Goal: Task Accomplishment & Management: Manage account settings

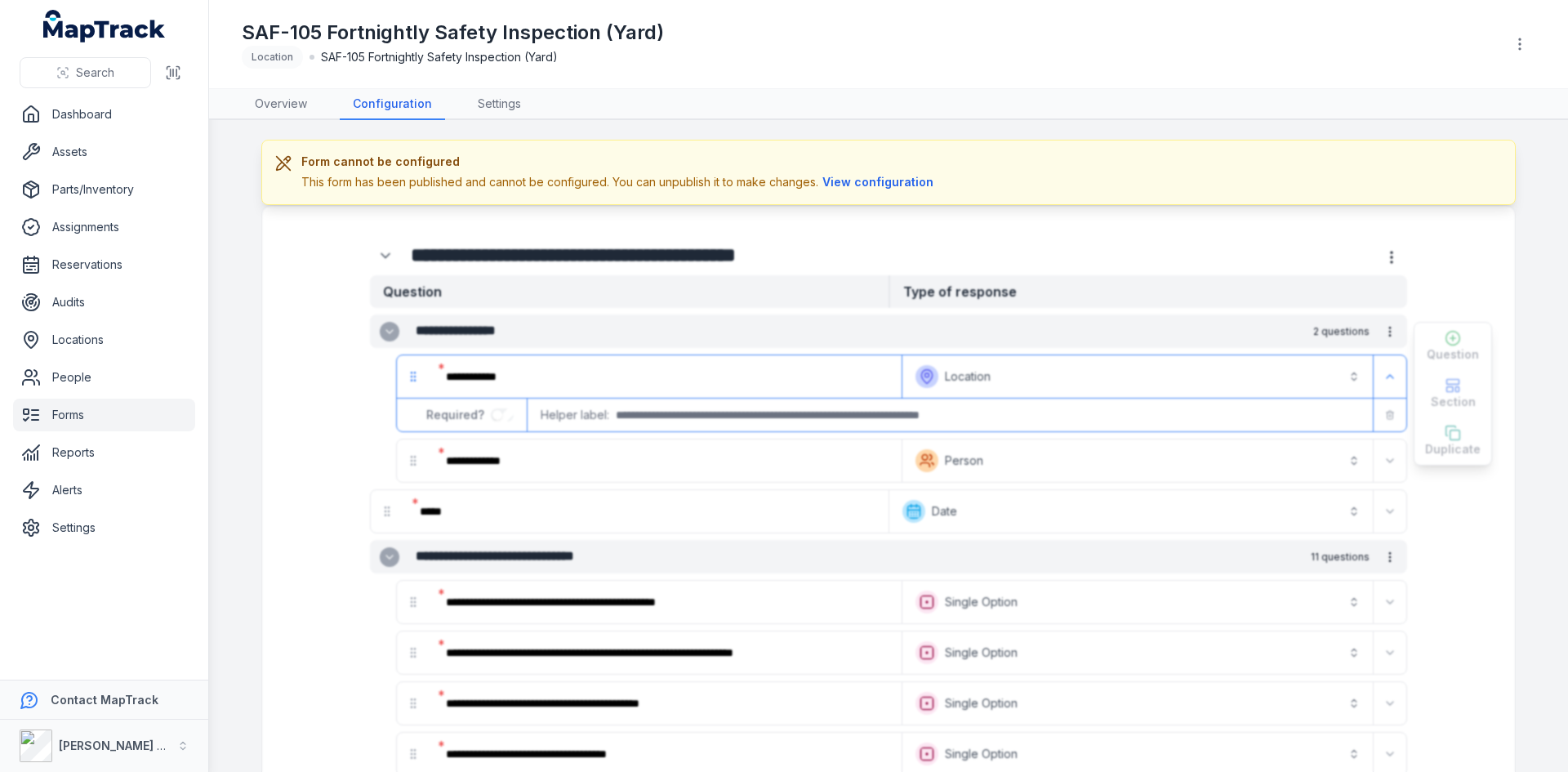
click at [62, 420] on link "Forms" at bounding box center [104, 414] width 182 height 33
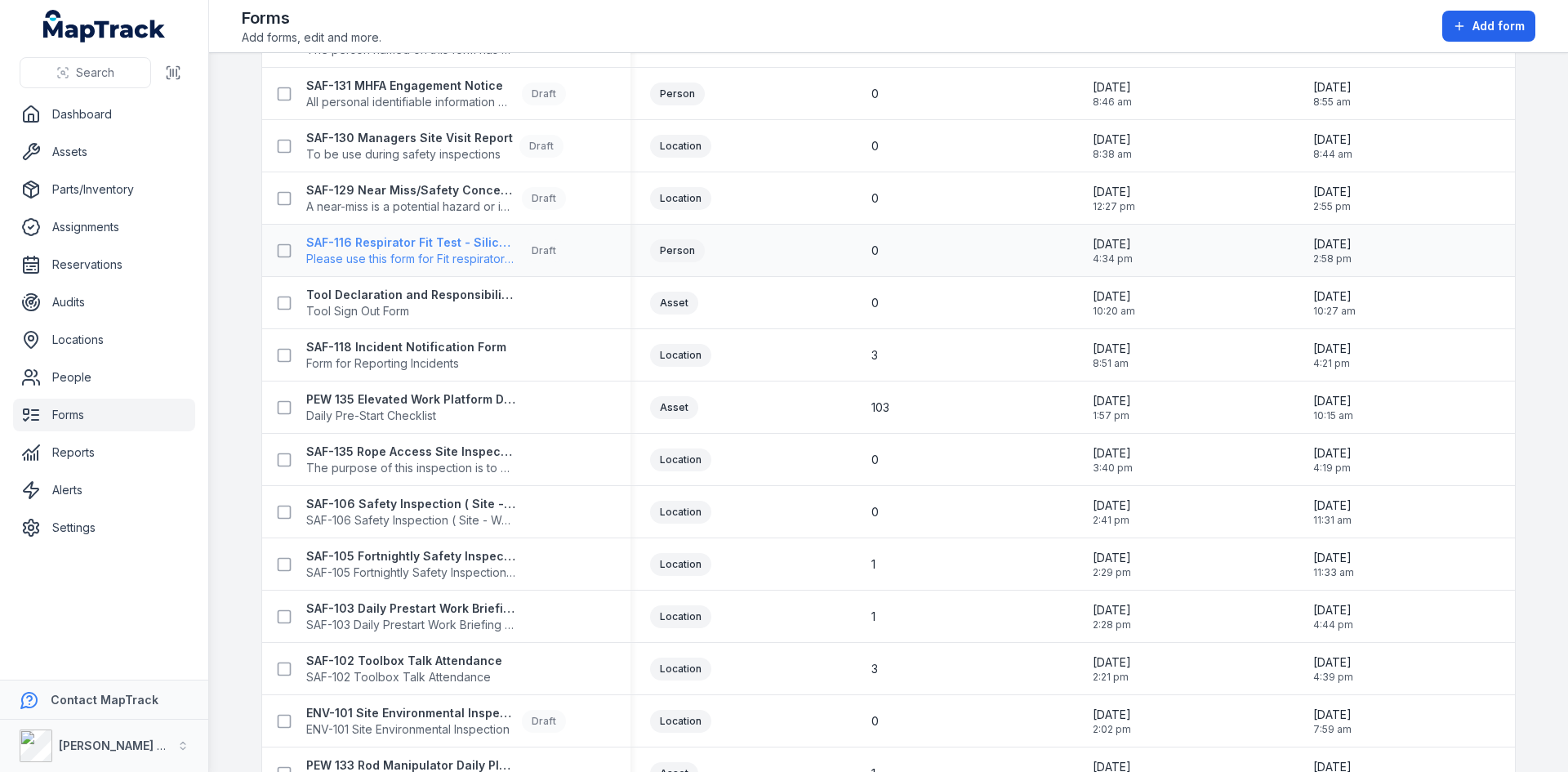
scroll to position [327, 0]
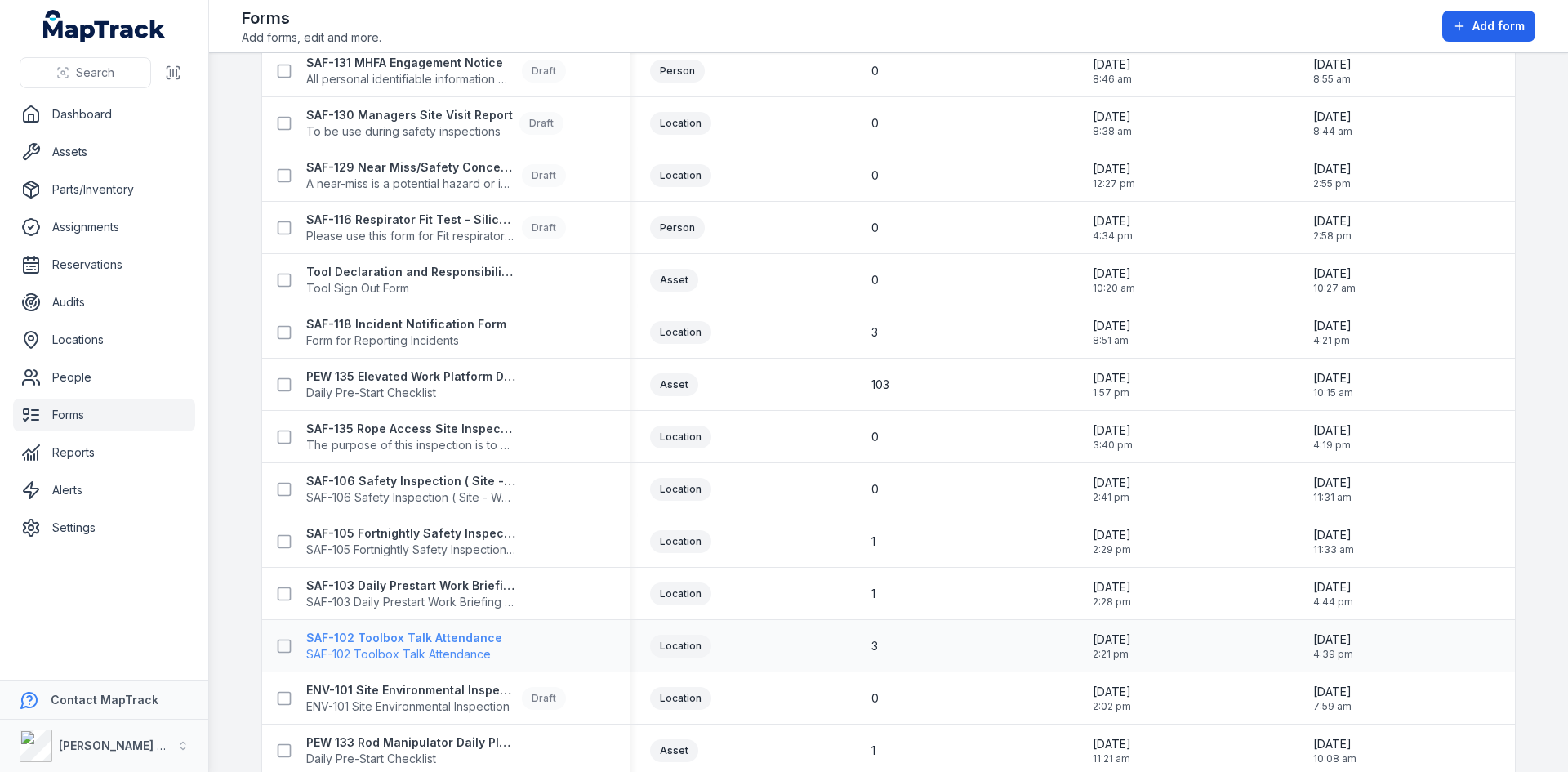
click at [432, 639] on strong "SAF-102 Toolbox Talk Attendance" at bounding box center [403, 637] width 196 height 17
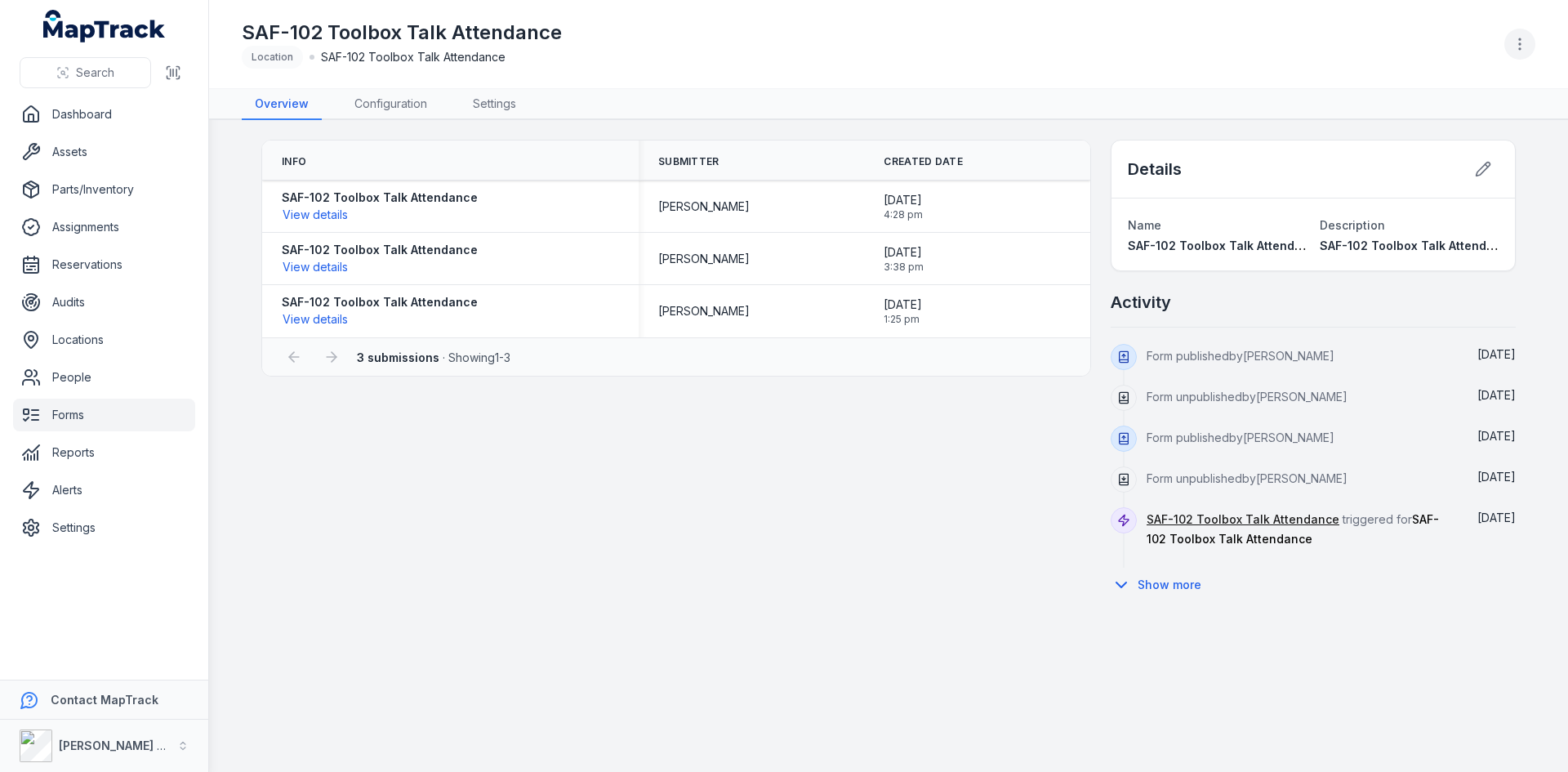
click at [1521, 31] on button "button" at bounding box center [1519, 44] width 31 height 31
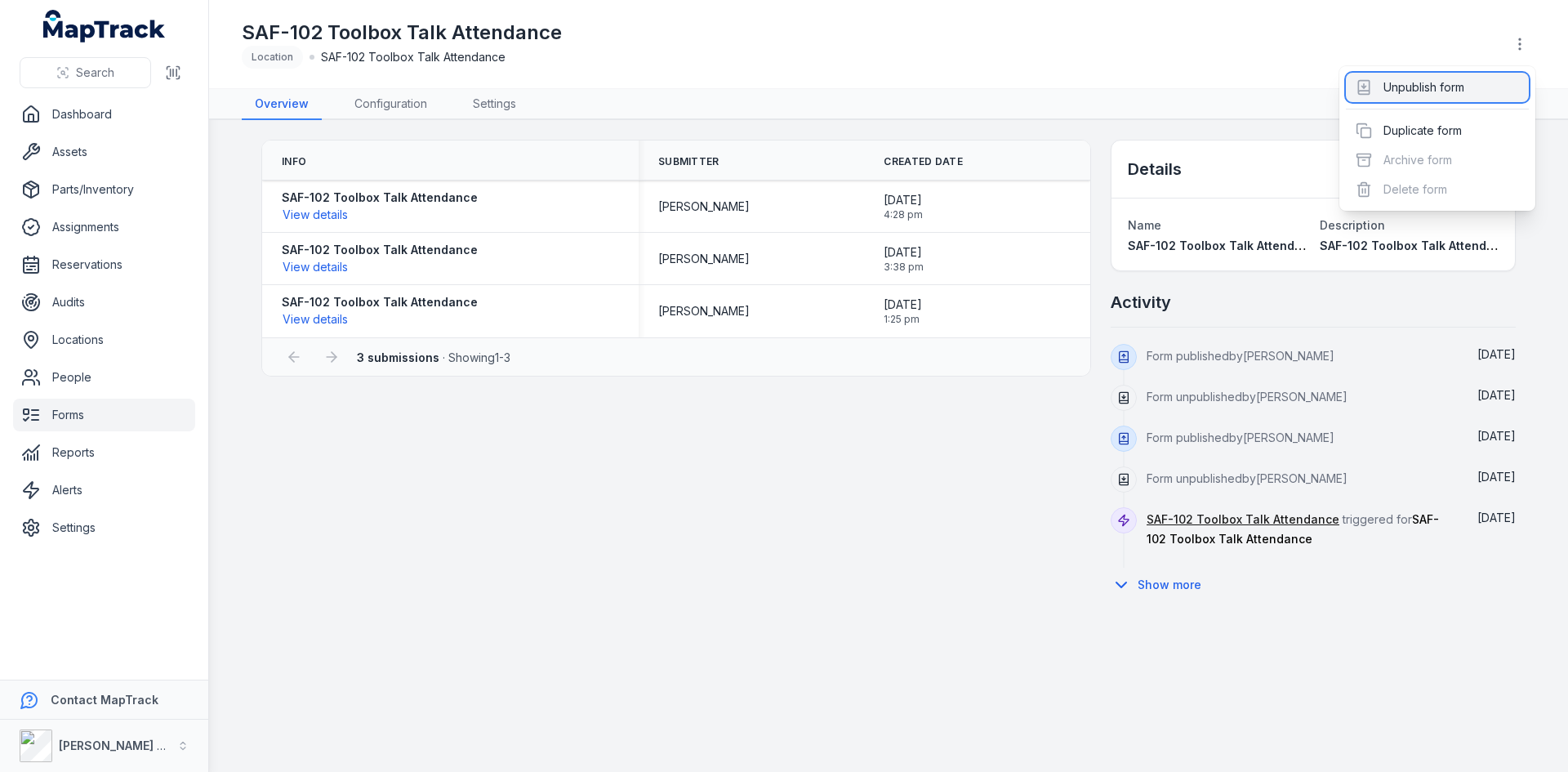
click at [1436, 84] on div "Unpublish form" at bounding box center [1437, 87] width 183 height 29
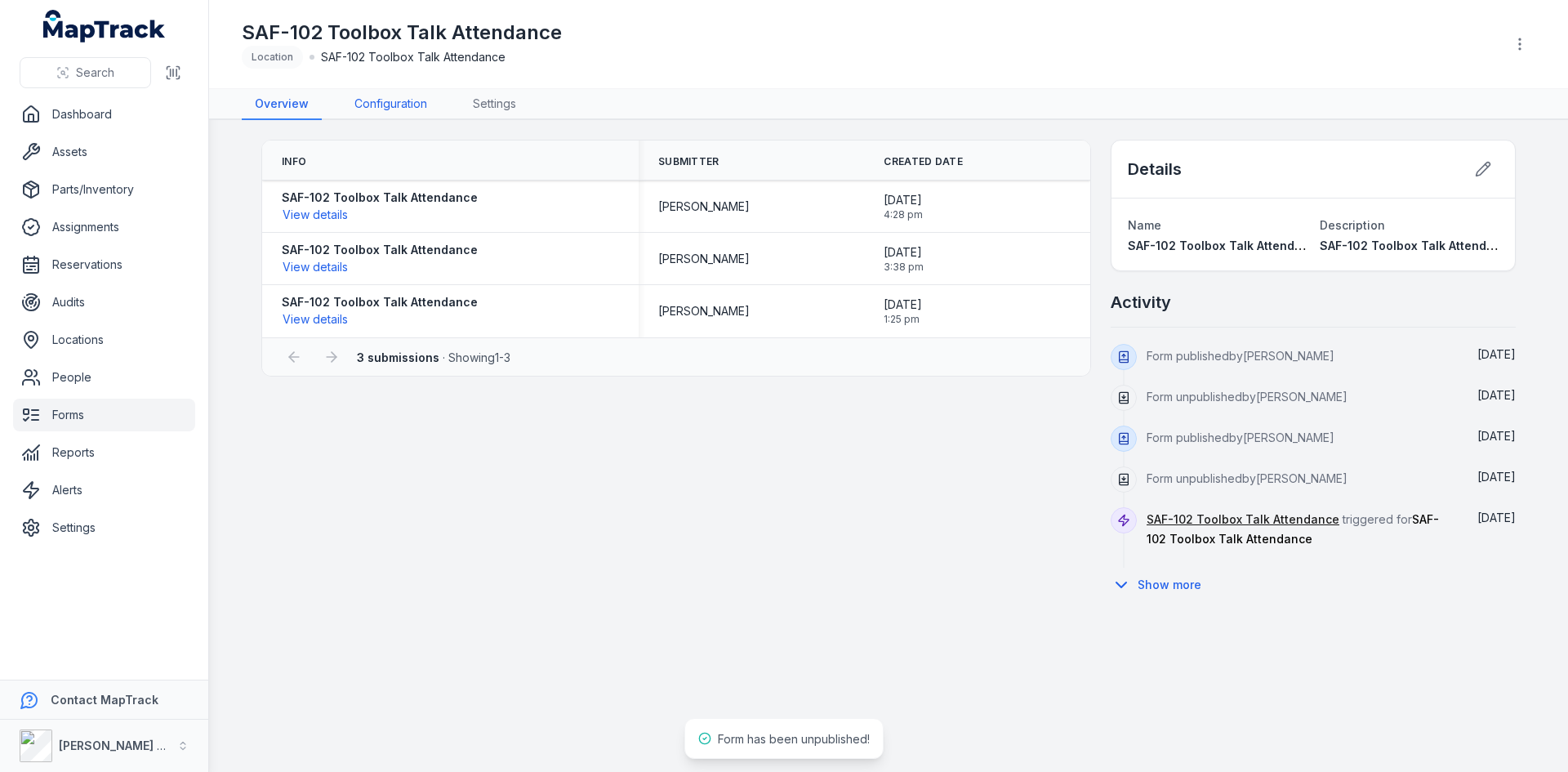
click at [396, 111] on link "Configuration" at bounding box center [390, 104] width 98 height 31
